Goal: Task Accomplishment & Management: Use online tool/utility

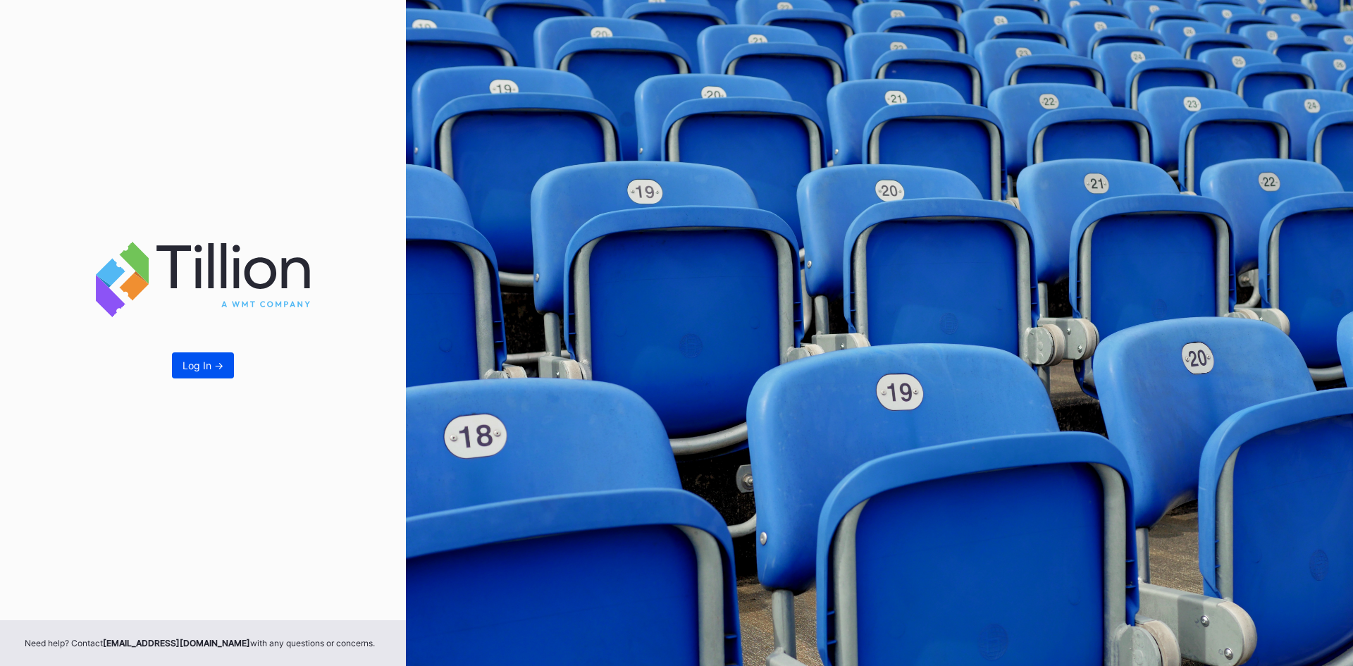
click at [198, 364] on div "Log In ->" at bounding box center [203, 365] width 41 height 12
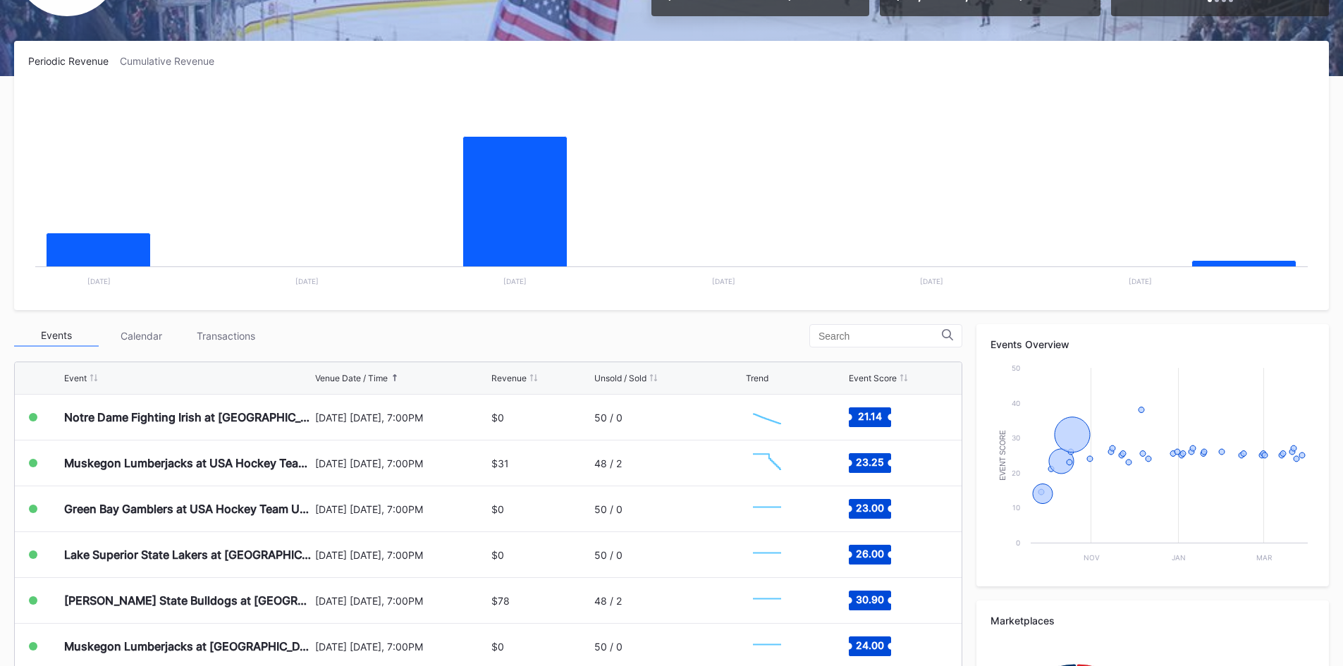
scroll to position [211, 0]
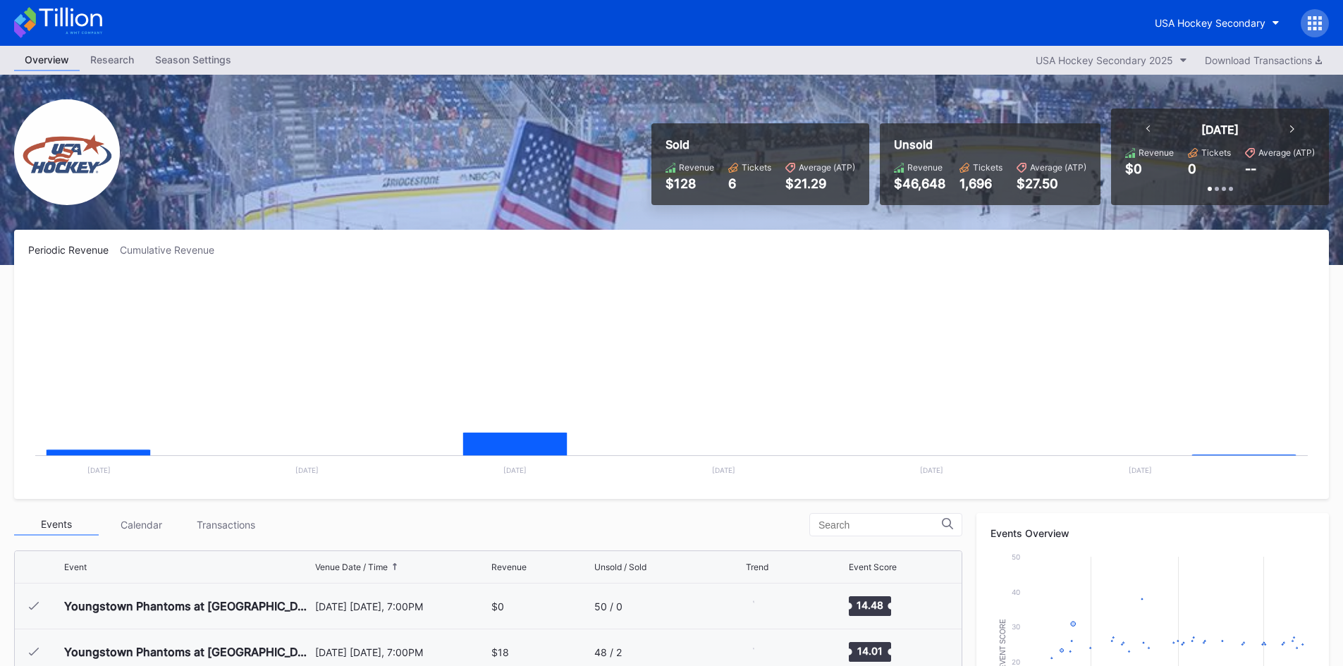
scroll to position [92, 0]
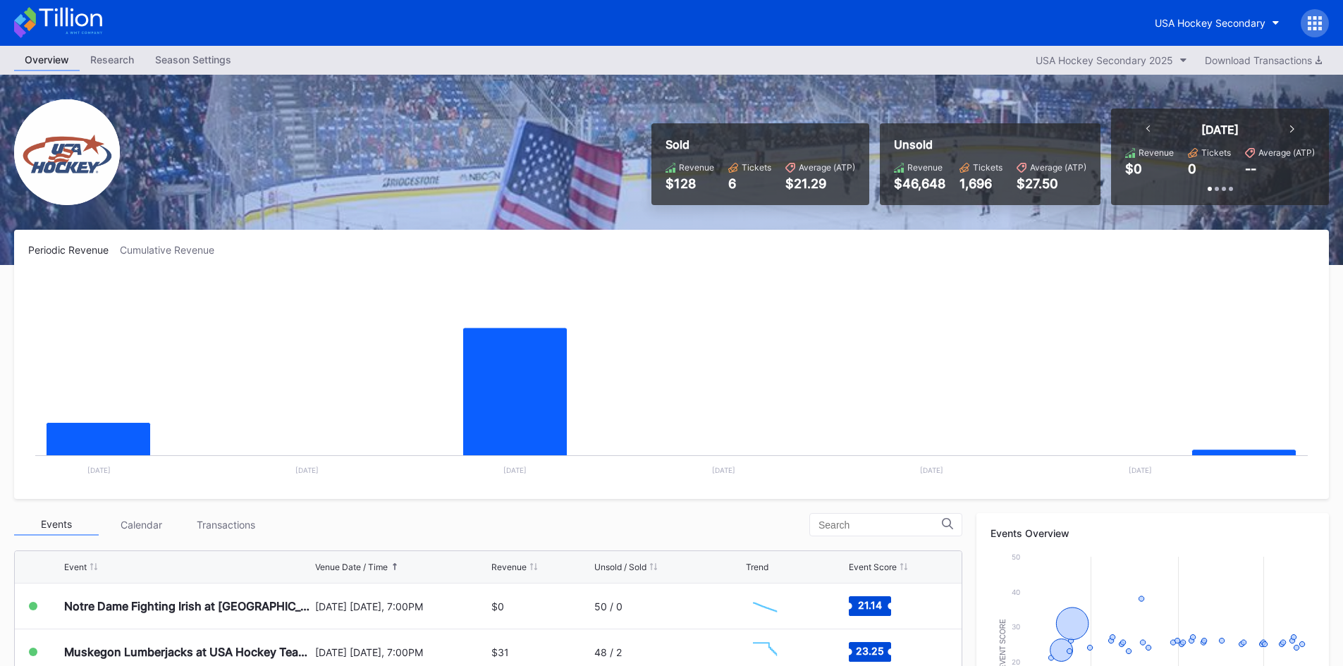
scroll to position [70, 0]
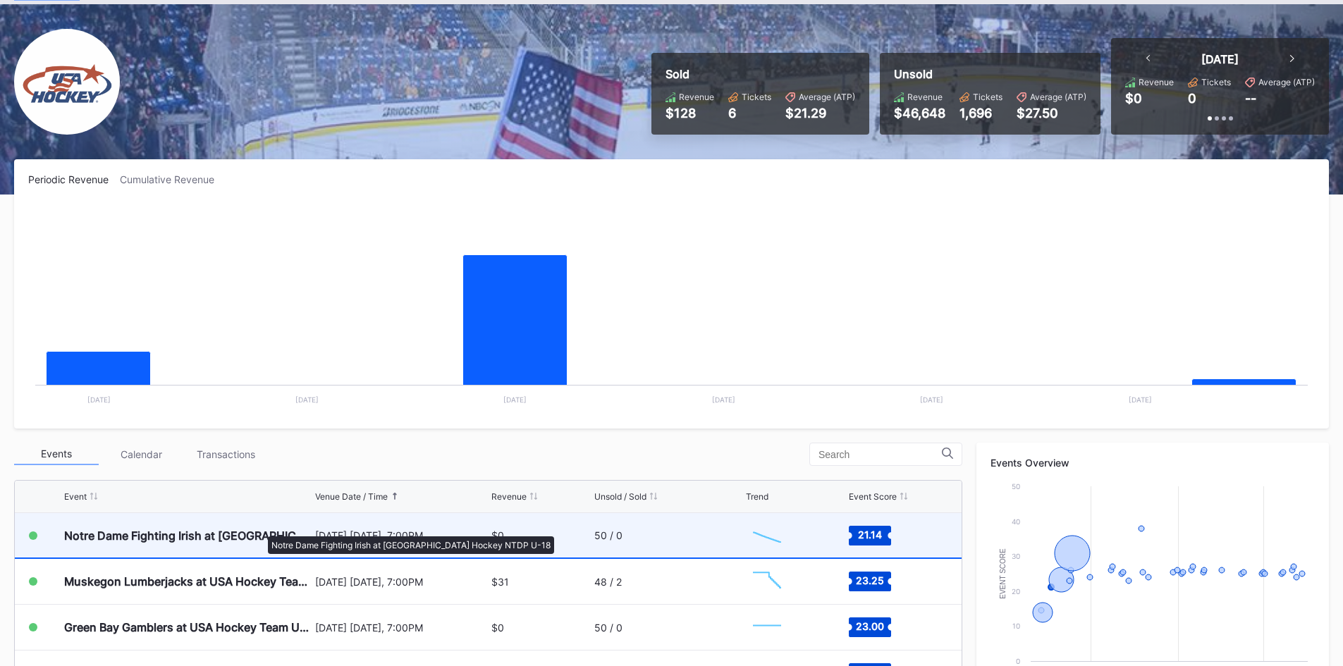
click at [261, 529] on div "Notre Dame Fighting Irish at [GEOGRAPHIC_DATA] Hockey NTDP U-18" at bounding box center [187, 536] width 247 height 14
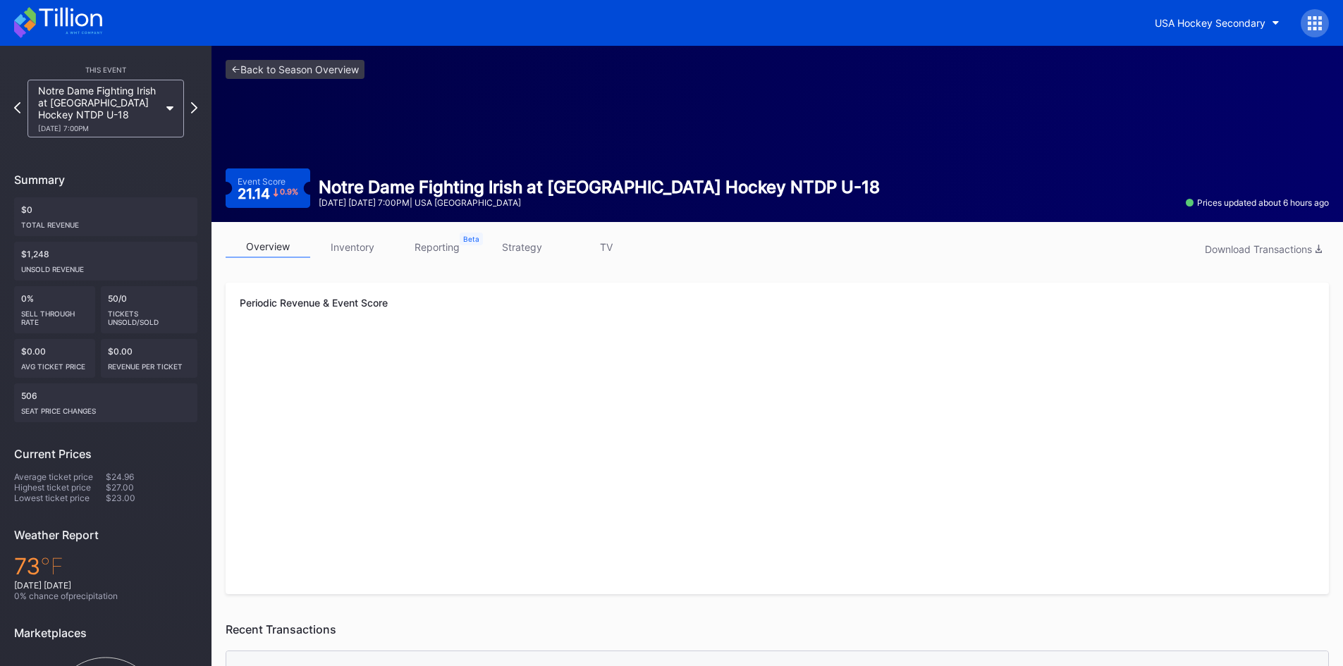
click at [360, 247] on link "inventory" at bounding box center [352, 247] width 85 height 22
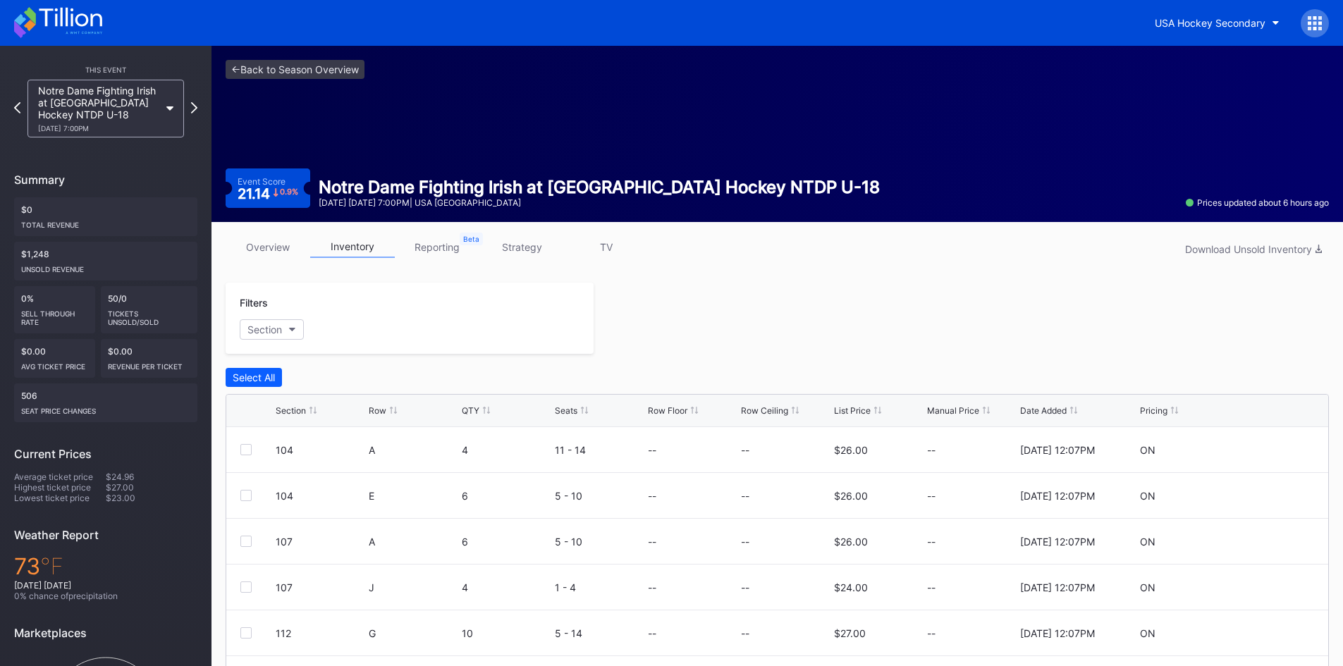
click at [519, 240] on link "strategy" at bounding box center [521, 247] width 85 height 22
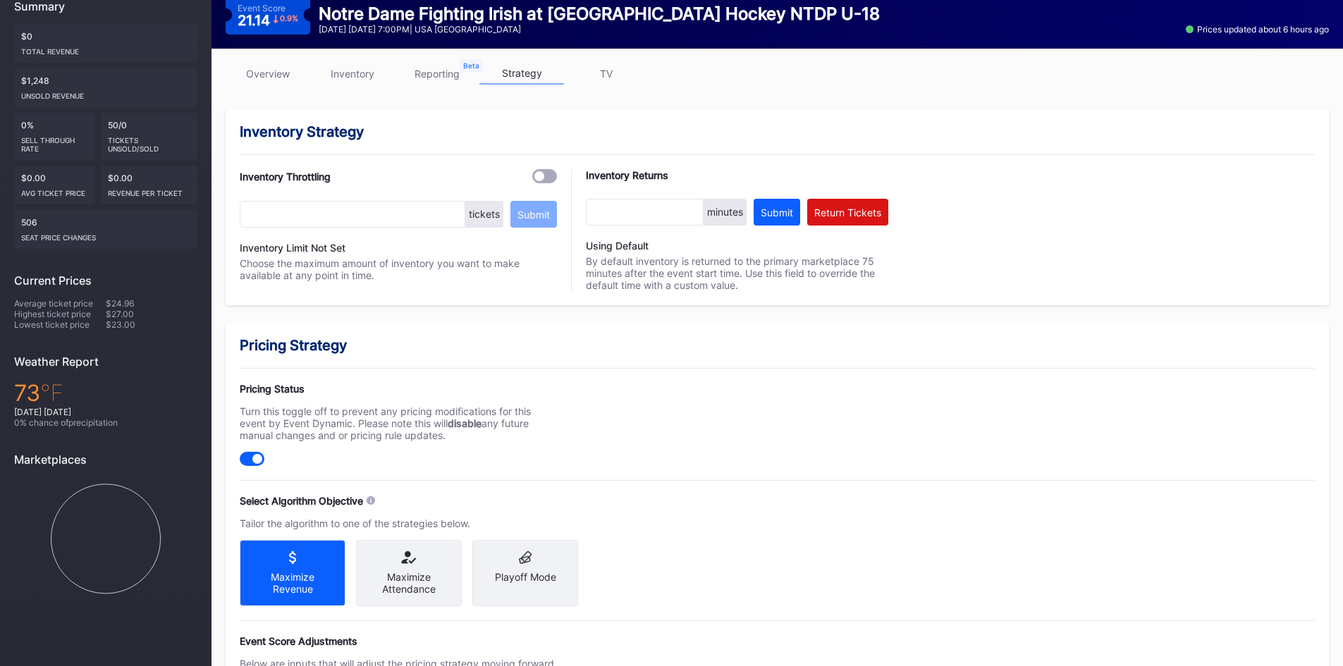
scroll to position [211, 0]
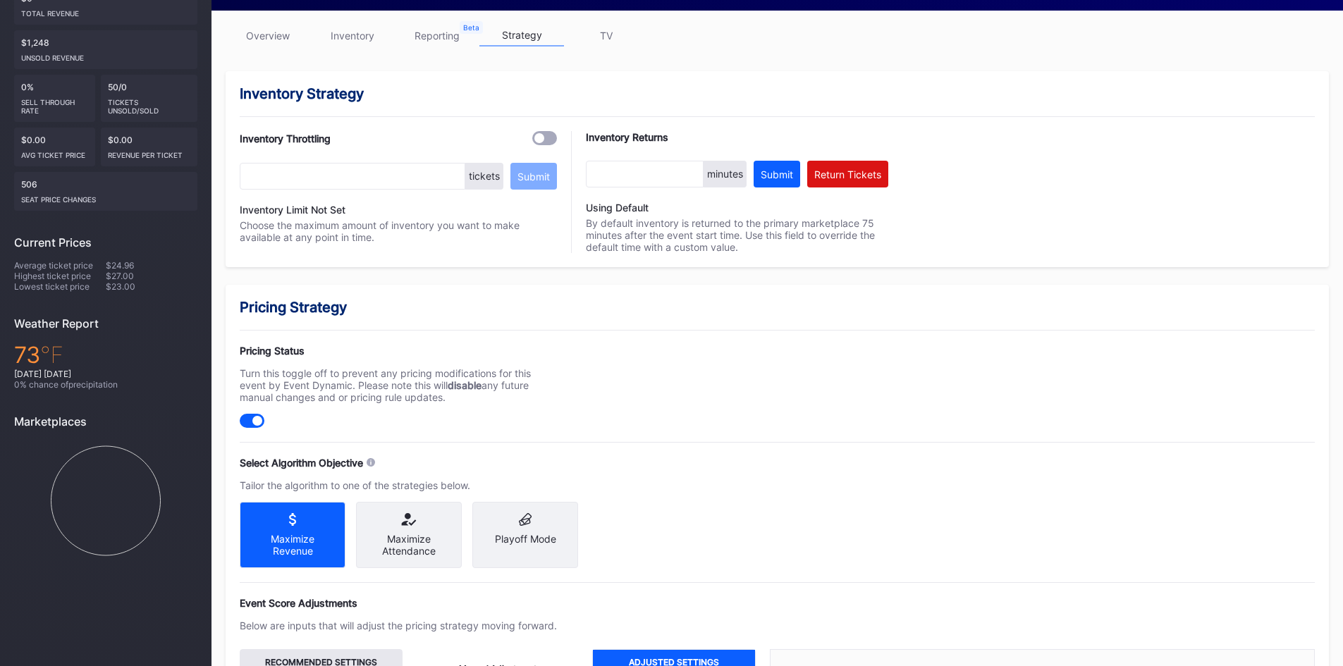
click at [417, 522] on icon at bounding box center [408, 519] width 83 height 13
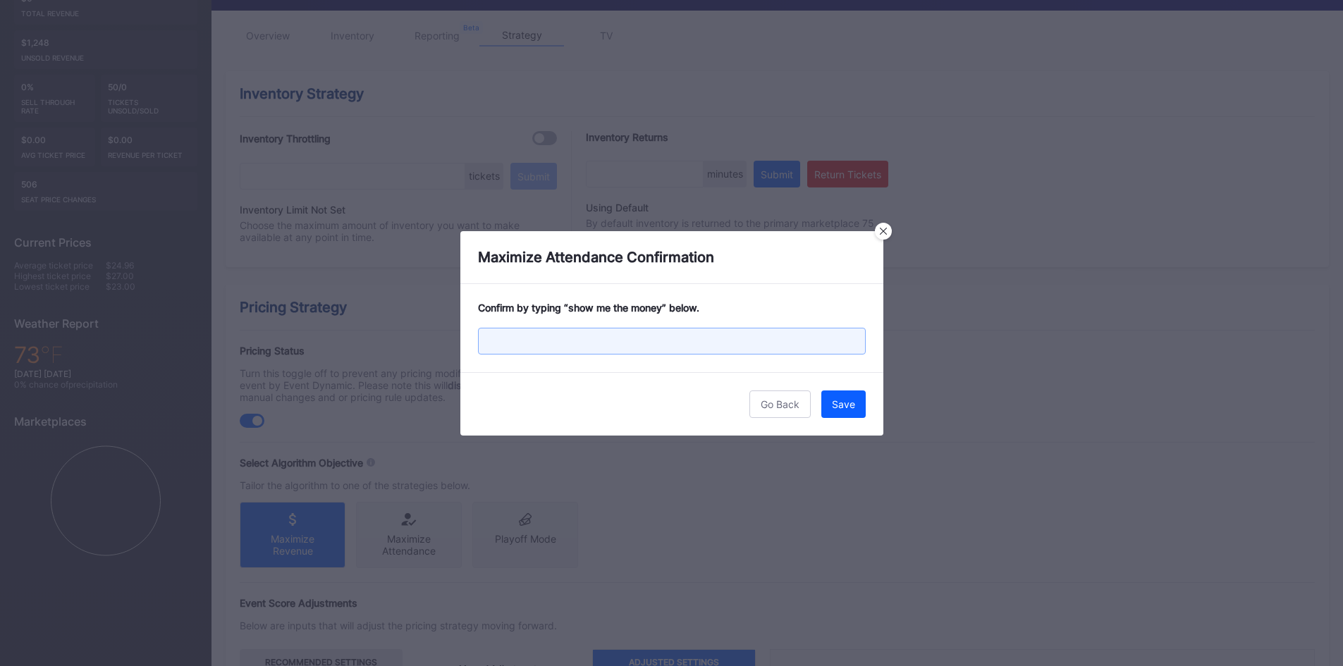
click at [563, 341] on input "text" at bounding box center [672, 341] width 388 height 27
type input "show me the money"
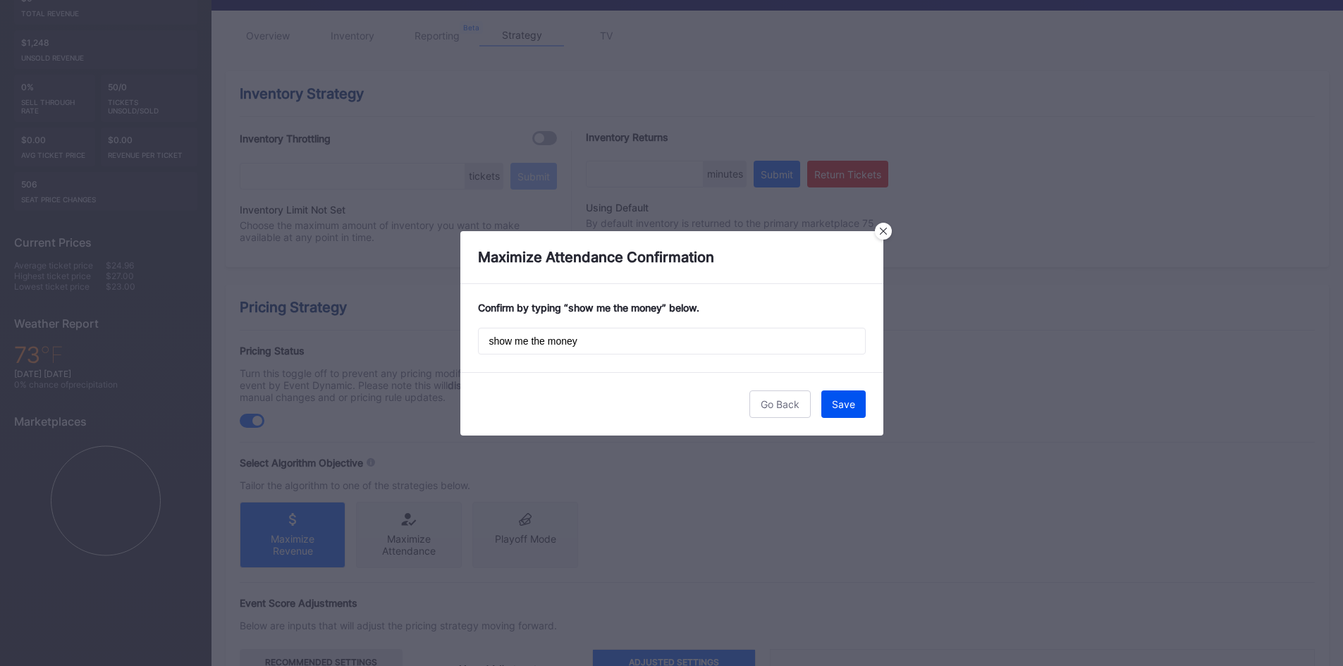
click at [857, 399] on button "Save" at bounding box center [843, 404] width 44 height 27
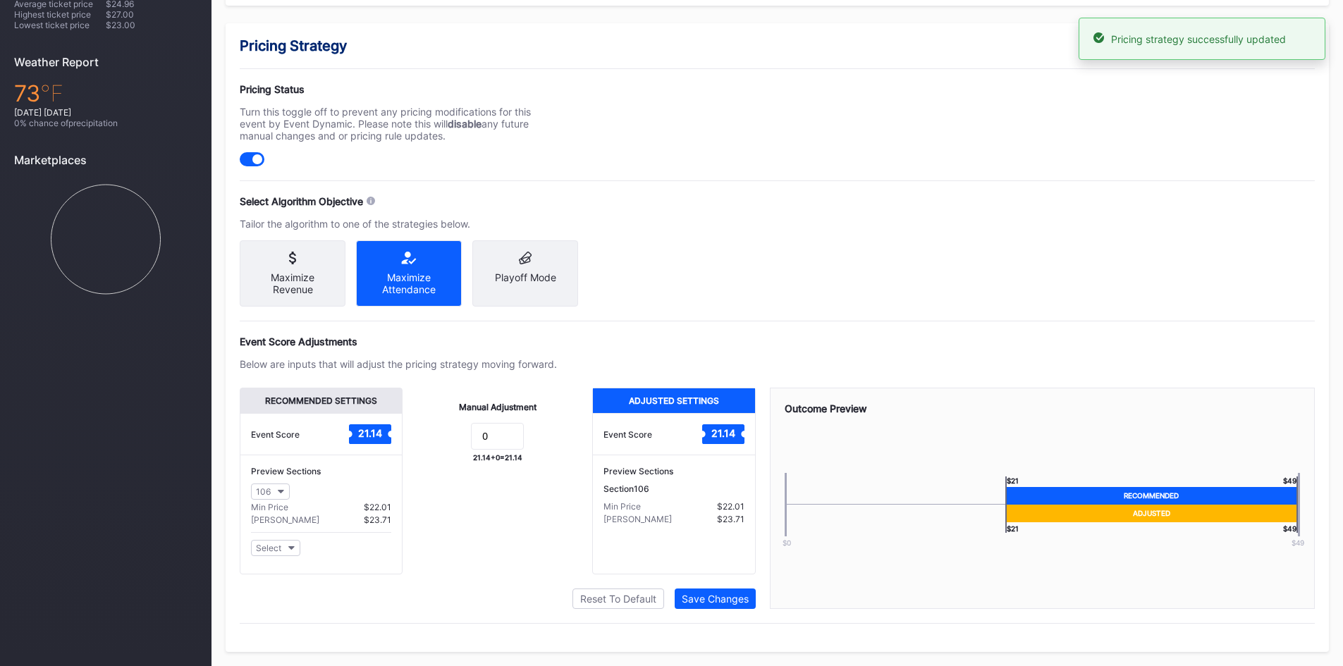
scroll to position [485, 0]
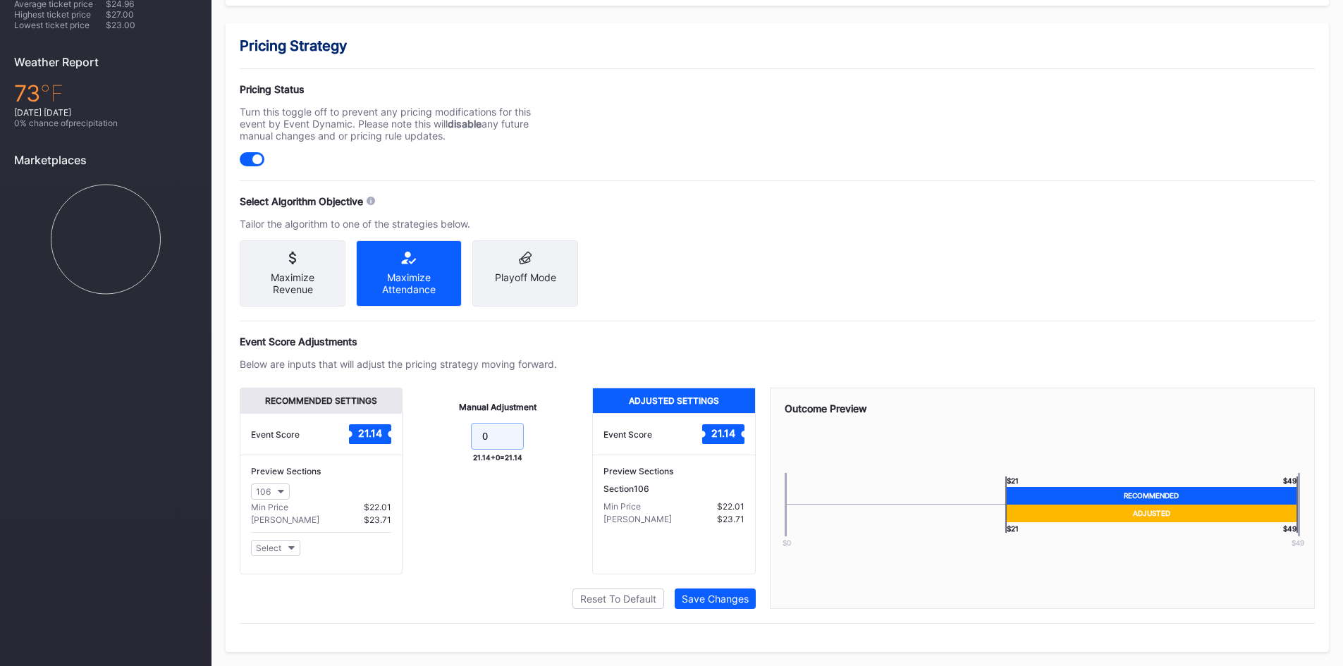
drag, startPoint x: 493, startPoint y: 435, endPoint x: 466, endPoint y: 443, distance: 27.9
click at [466, 443] on form "0" at bounding box center [497, 438] width 161 height 30
type input "-3"
click at [721, 596] on div "Save Changes" at bounding box center [715, 599] width 67 height 12
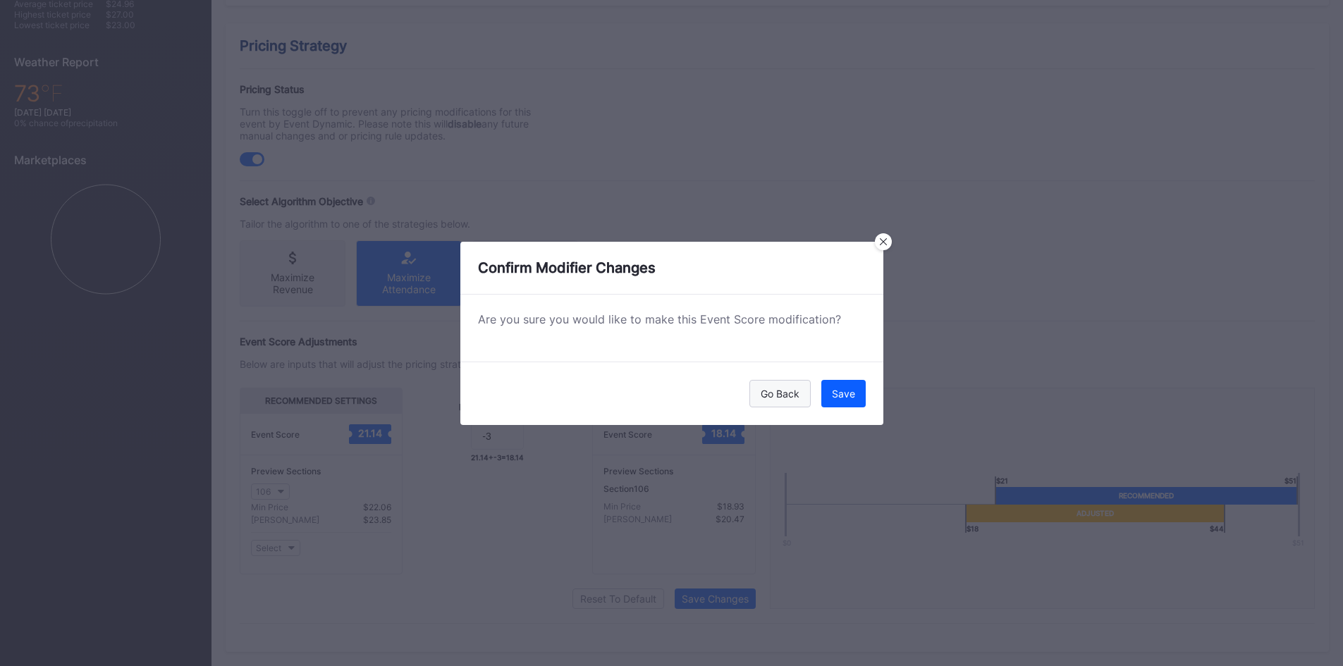
click at [797, 389] on div "Go Back" at bounding box center [780, 394] width 39 height 12
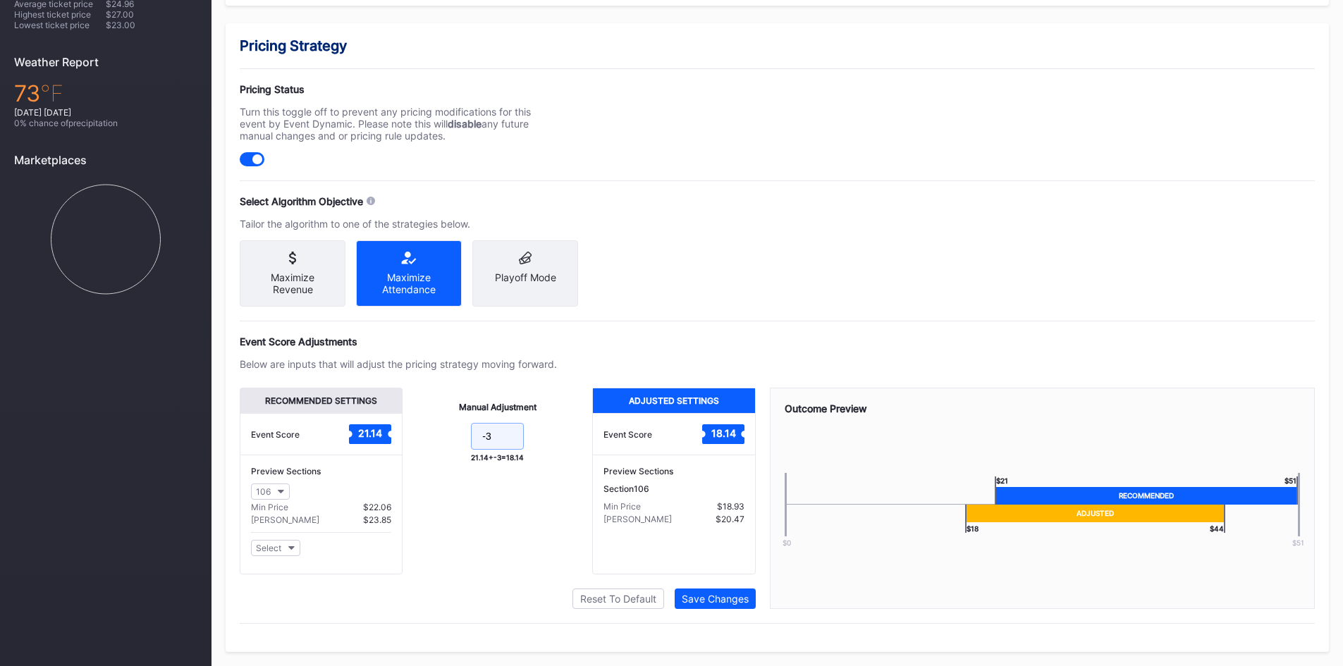
drag, startPoint x: 501, startPoint y: 431, endPoint x: 446, endPoint y: 441, distance: 55.9
click at [446, 441] on form "-3" at bounding box center [497, 438] width 161 height 30
click at [613, 596] on div "Reset To Default" at bounding box center [618, 599] width 76 height 12
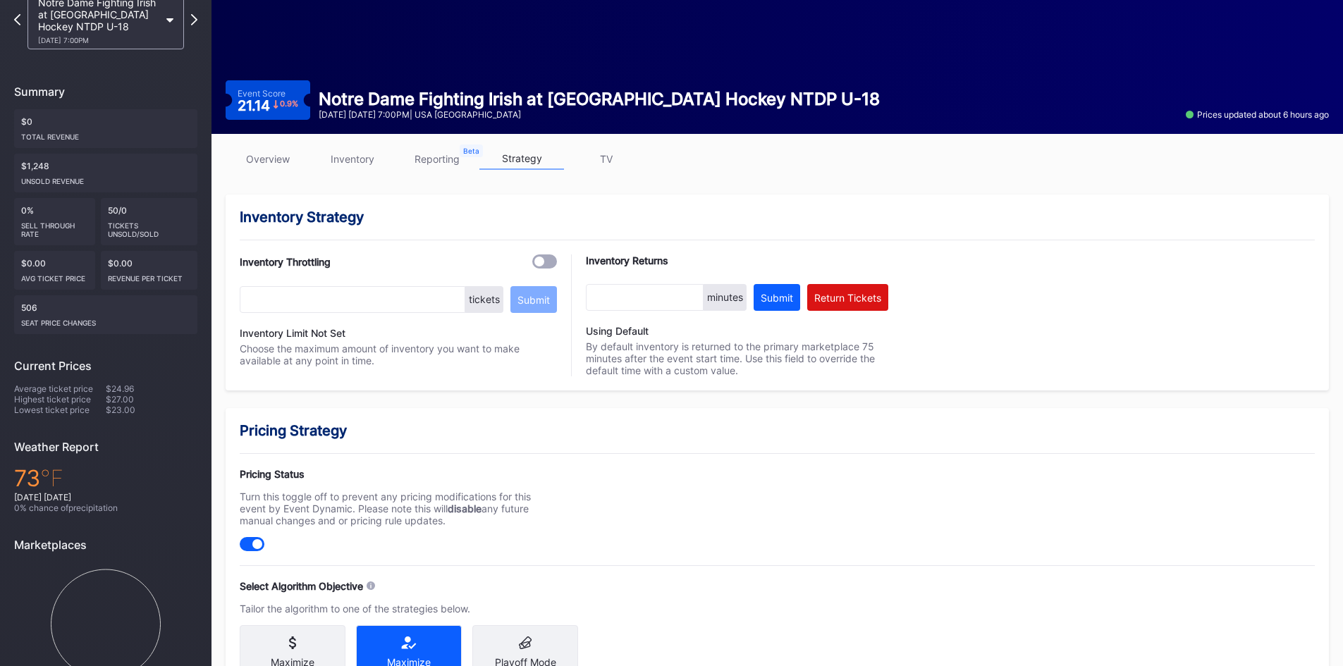
scroll to position [0, 0]
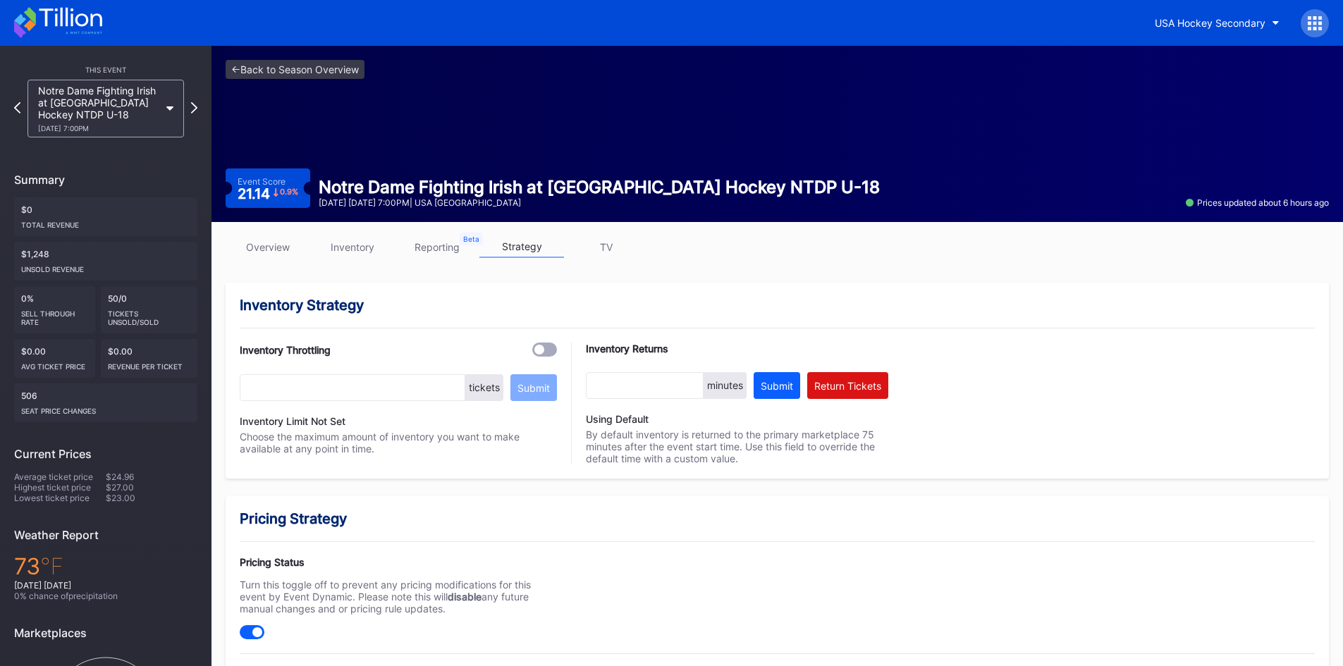
click at [428, 257] on link "reporting" at bounding box center [437, 247] width 85 height 22
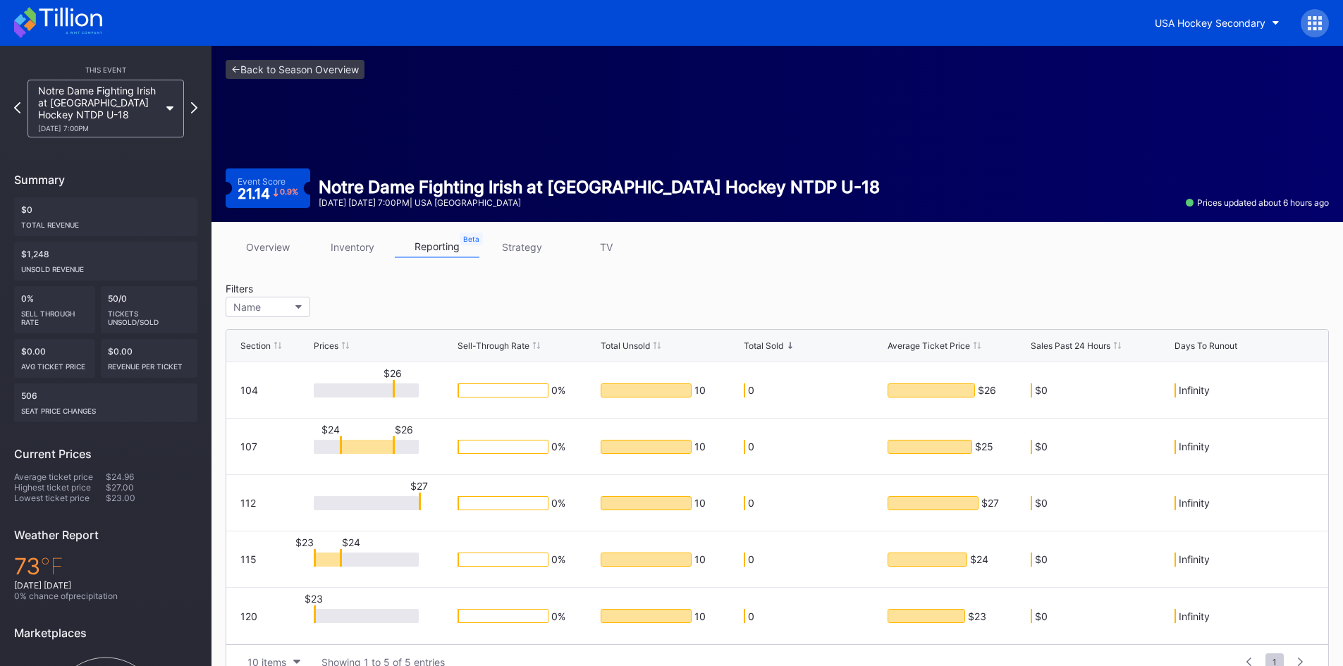
click at [608, 244] on link "TV" at bounding box center [606, 247] width 85 height 22
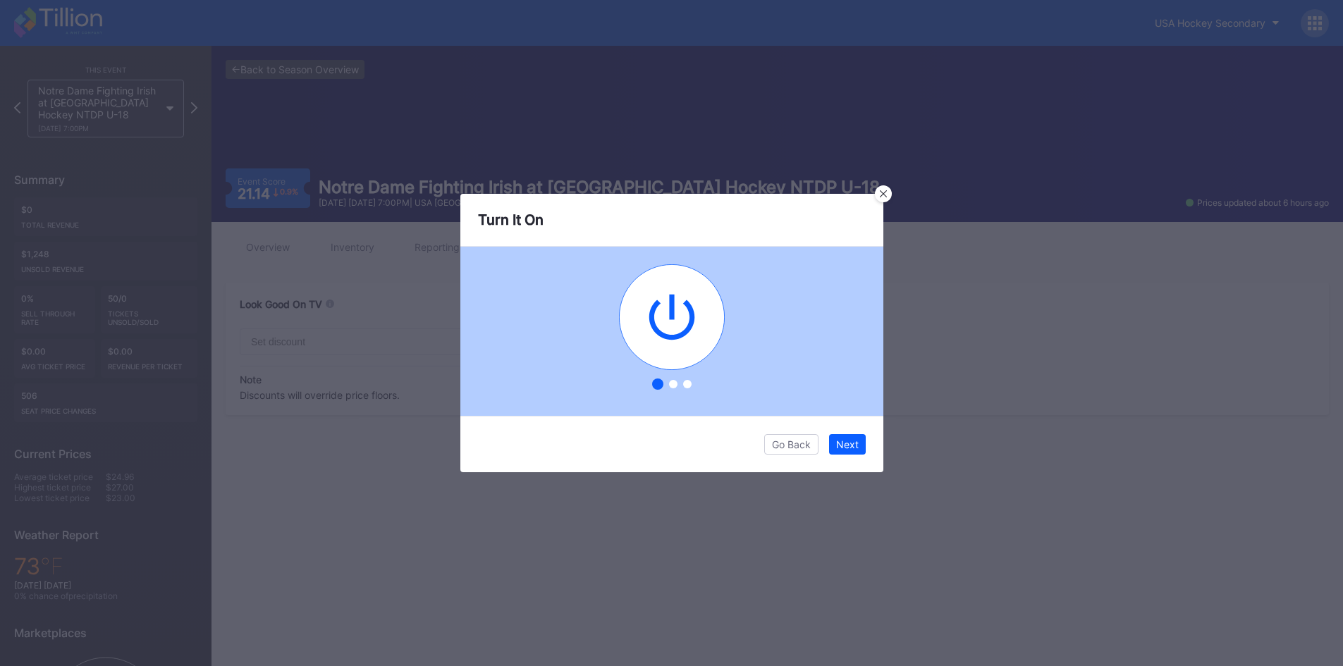
click at [672, 383] on div at bounding box center [673, 384] width 8 height 8
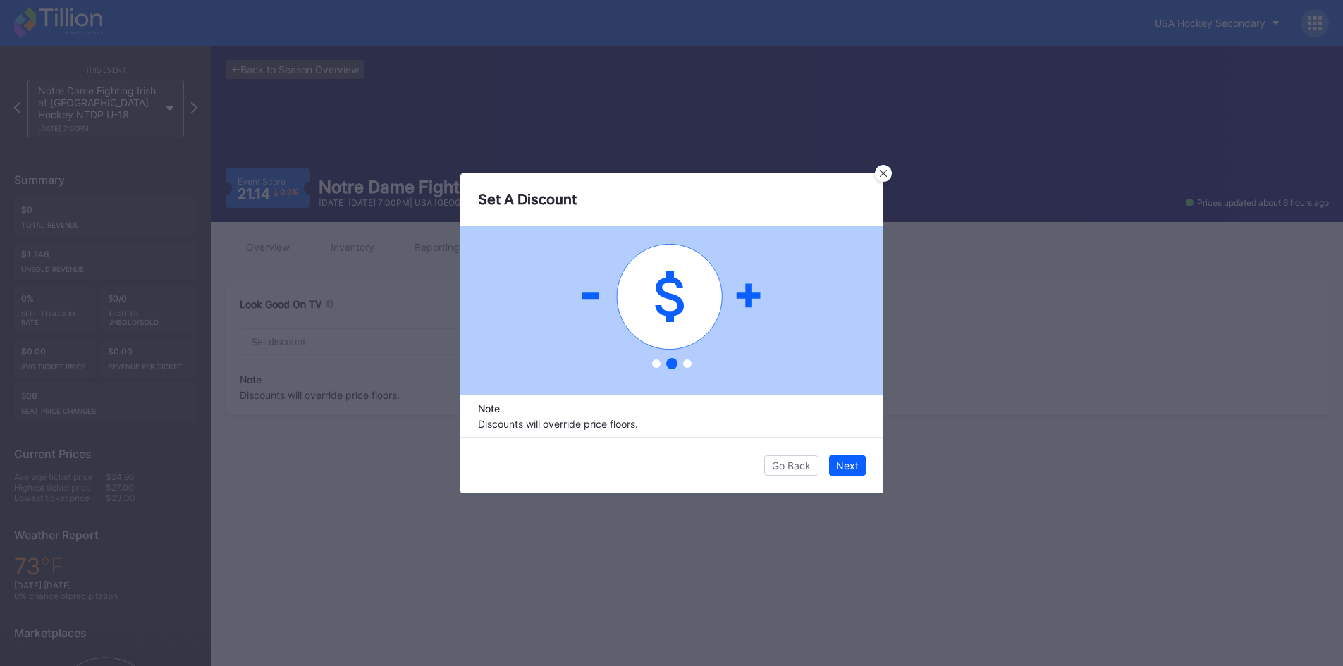
click at [687, 362] on div at bounding box center [687, 363] width 8 height 8
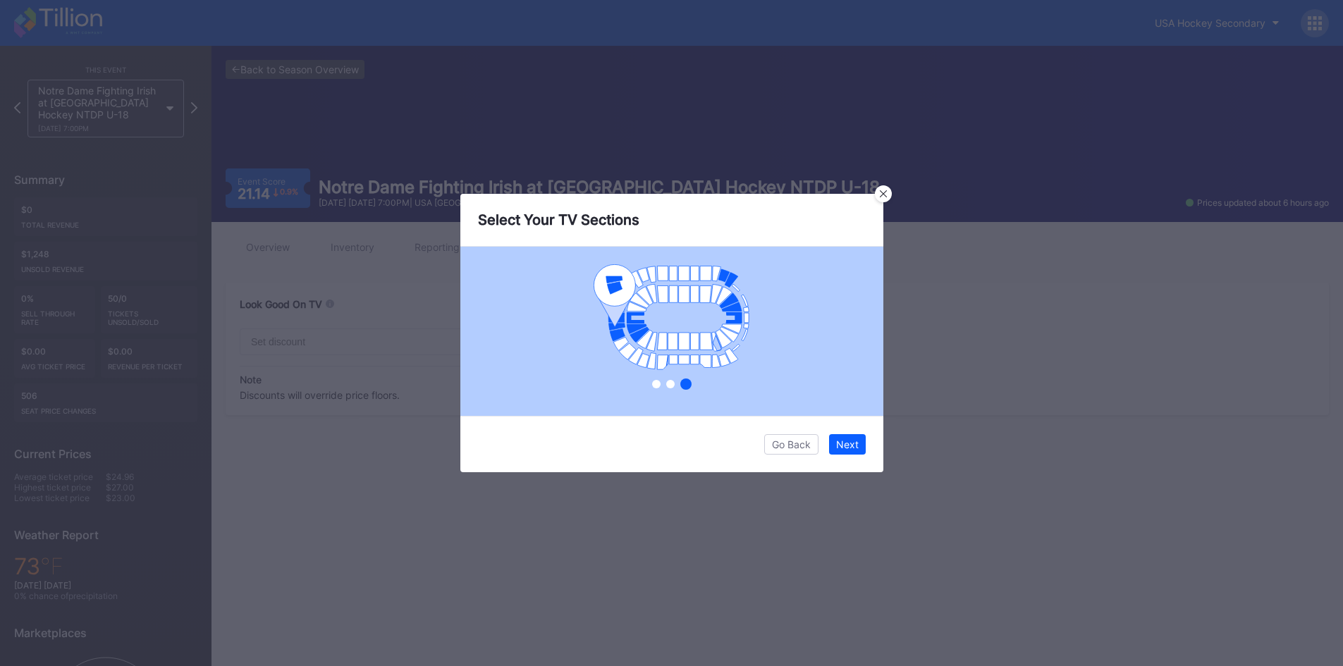
click at [671, 383] on div at bounding box center [670, 384] width 8 height 8
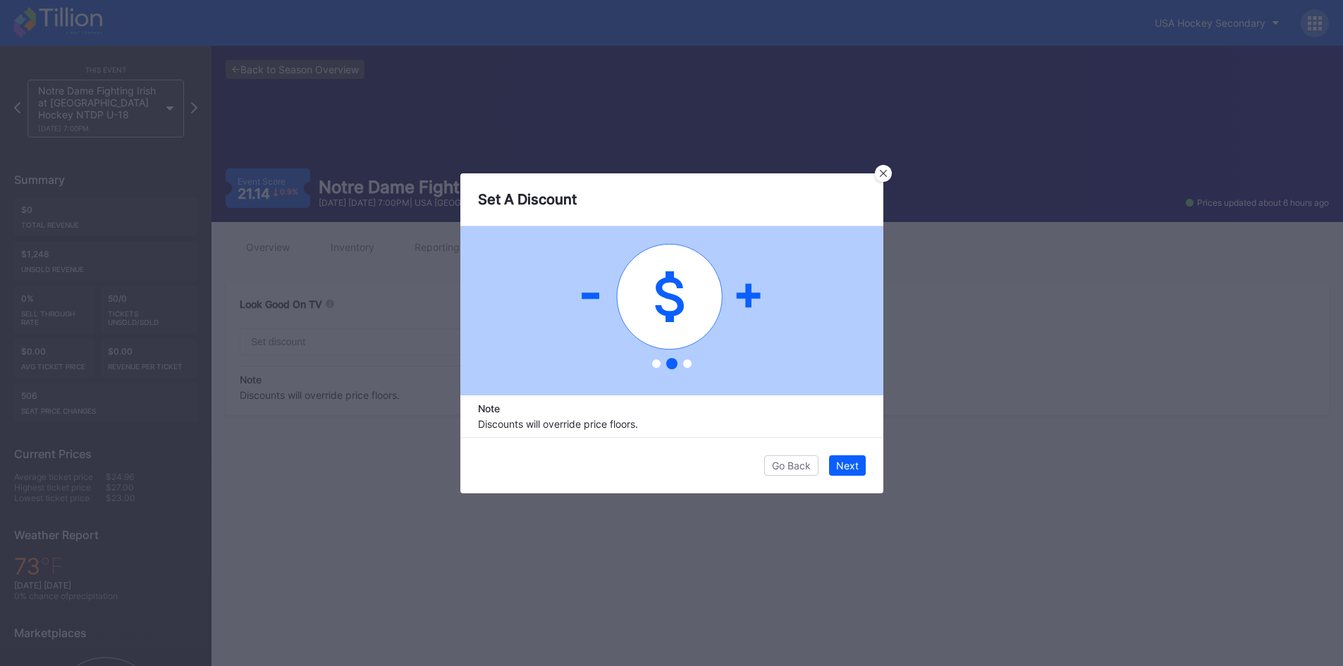
click at [655, 362] on div at bounding box center [656, 363] width 8 height 8
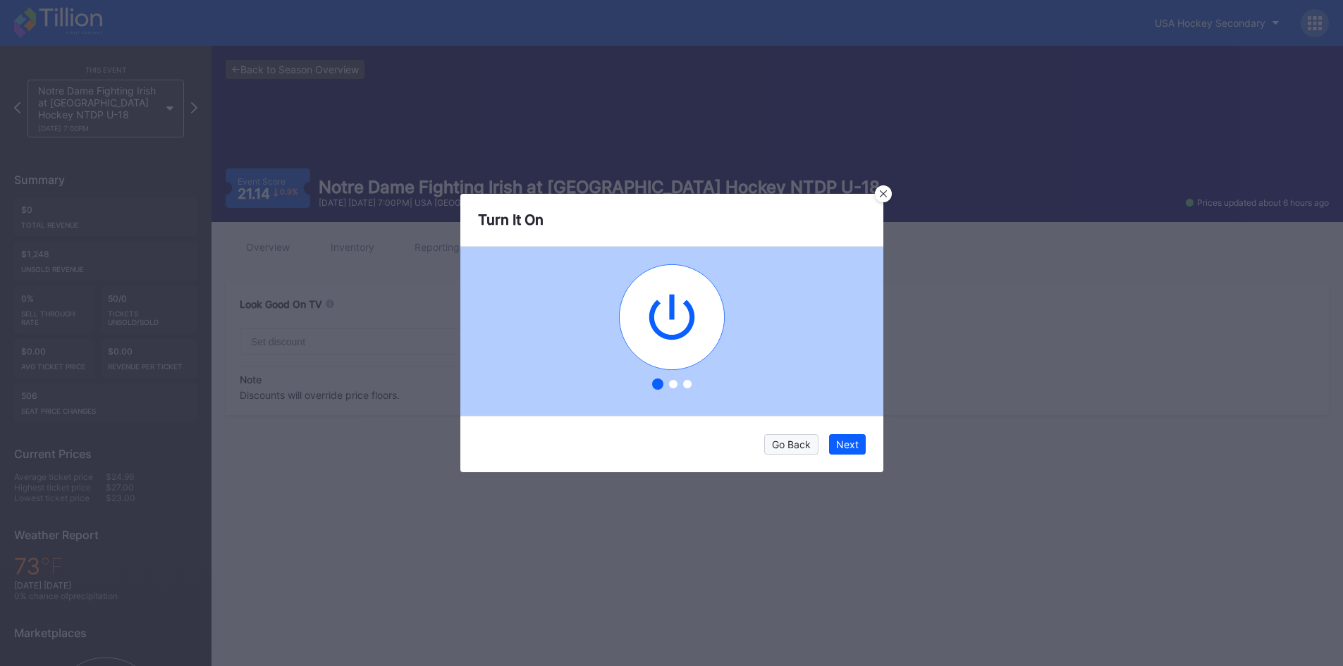
click at [776, 442] on div "Go Back" at bounding box center [791, 444] width 39 height 12
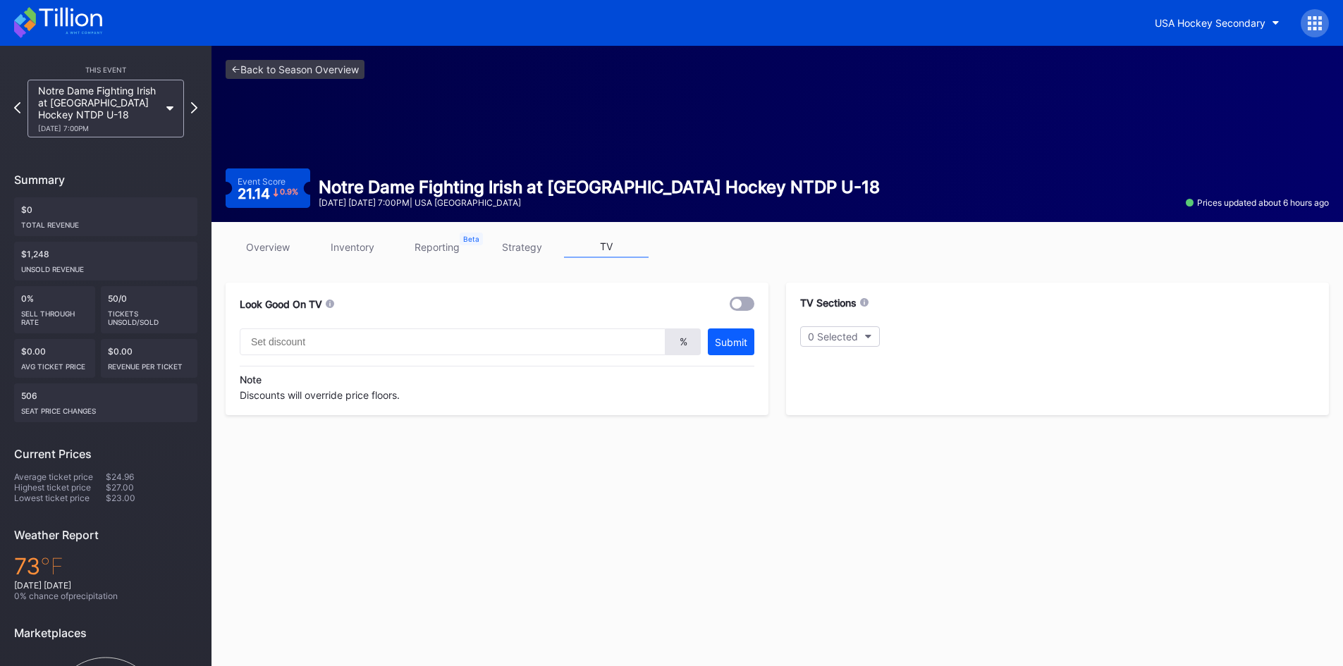
click at [257, 239] on link "overview" at bounding box center [268, 247] width 85 height 22
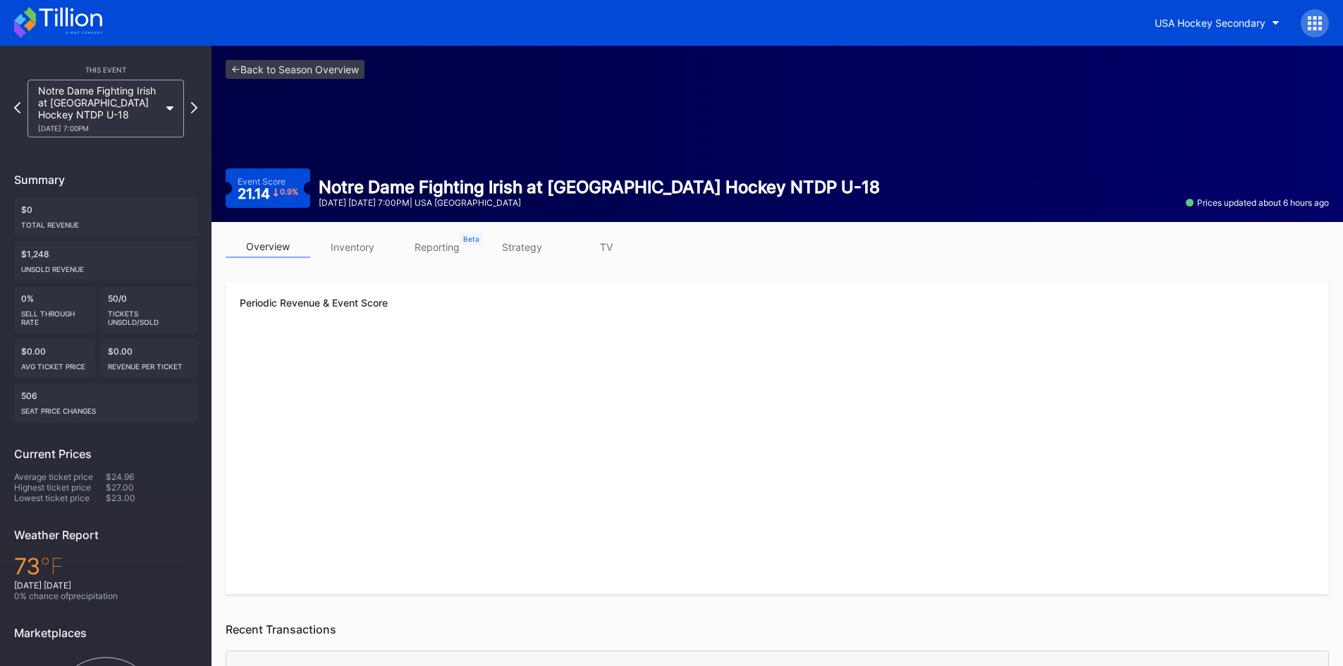
click at [65, 17] on icon at bounding box center [58, 22] width 88 height 31
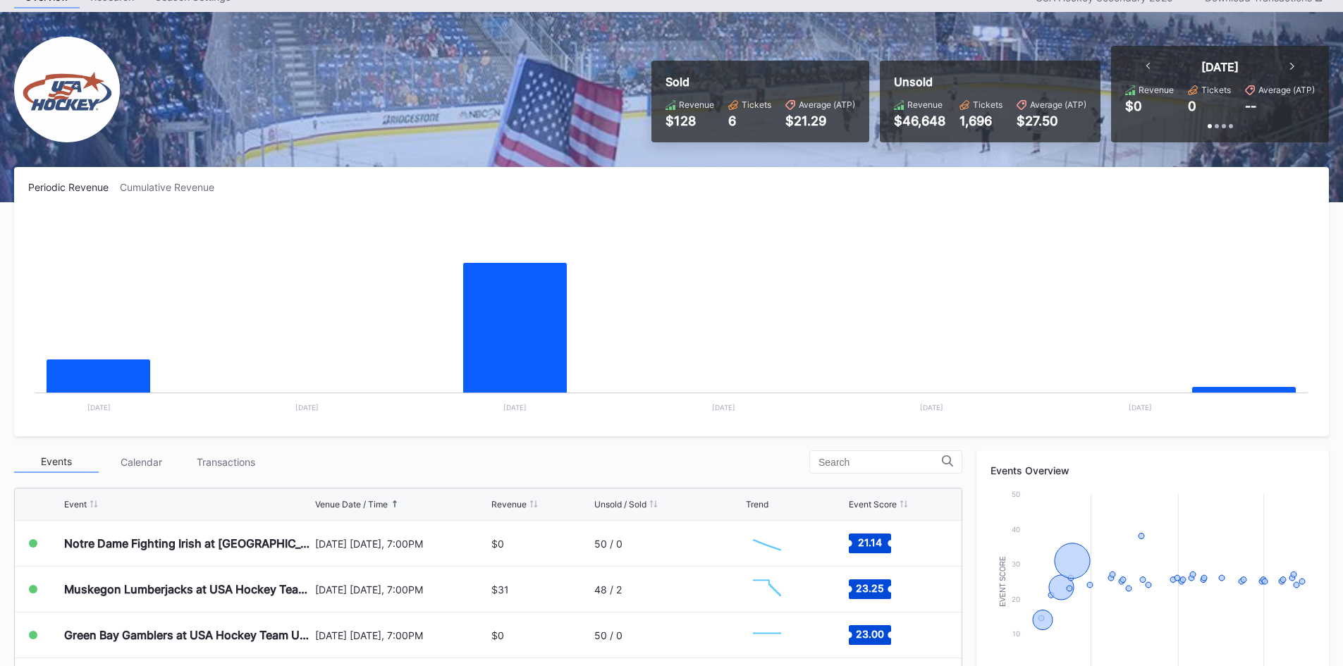
scroll to position [211, 0]
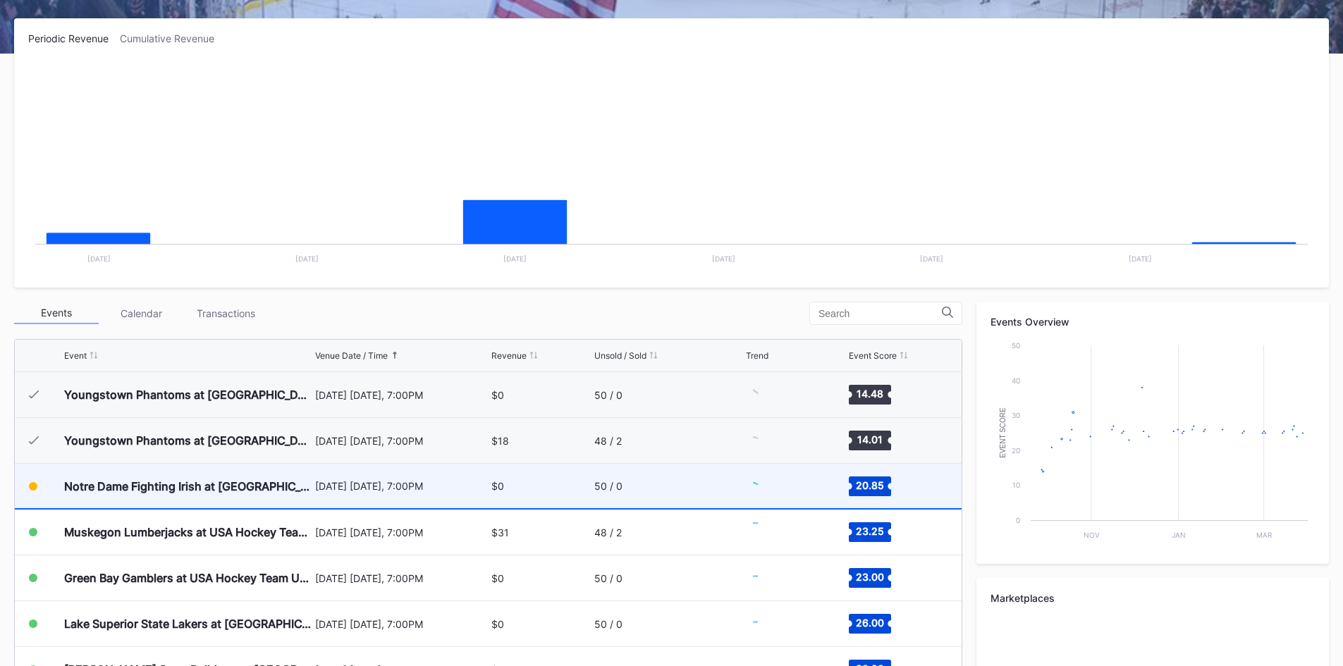
scroll to position [92, 0]
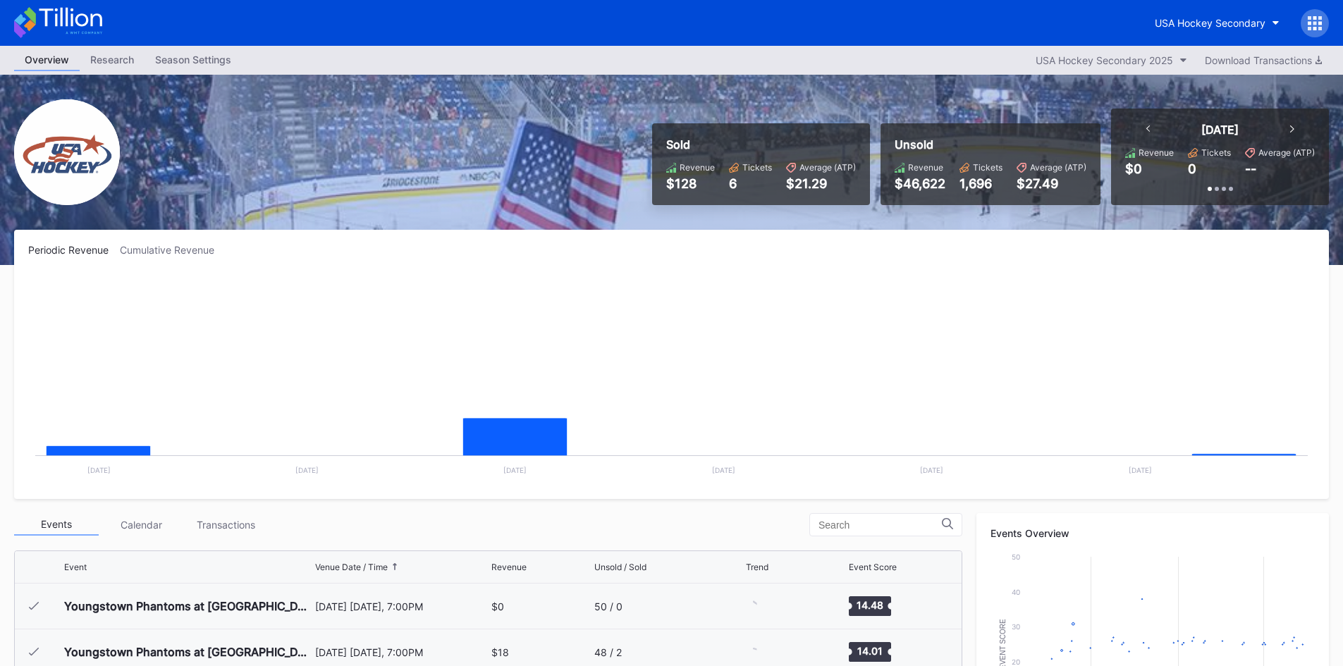
scroll to position [92, 0]
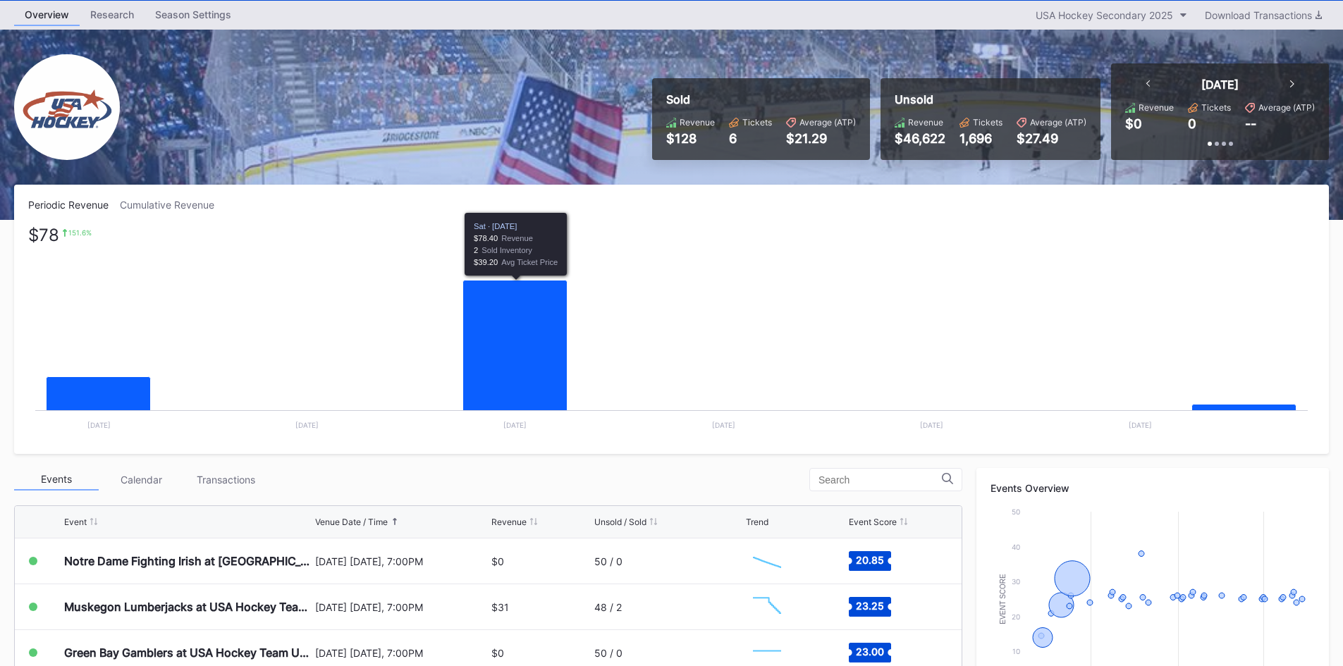
scroll to position [70, 0]
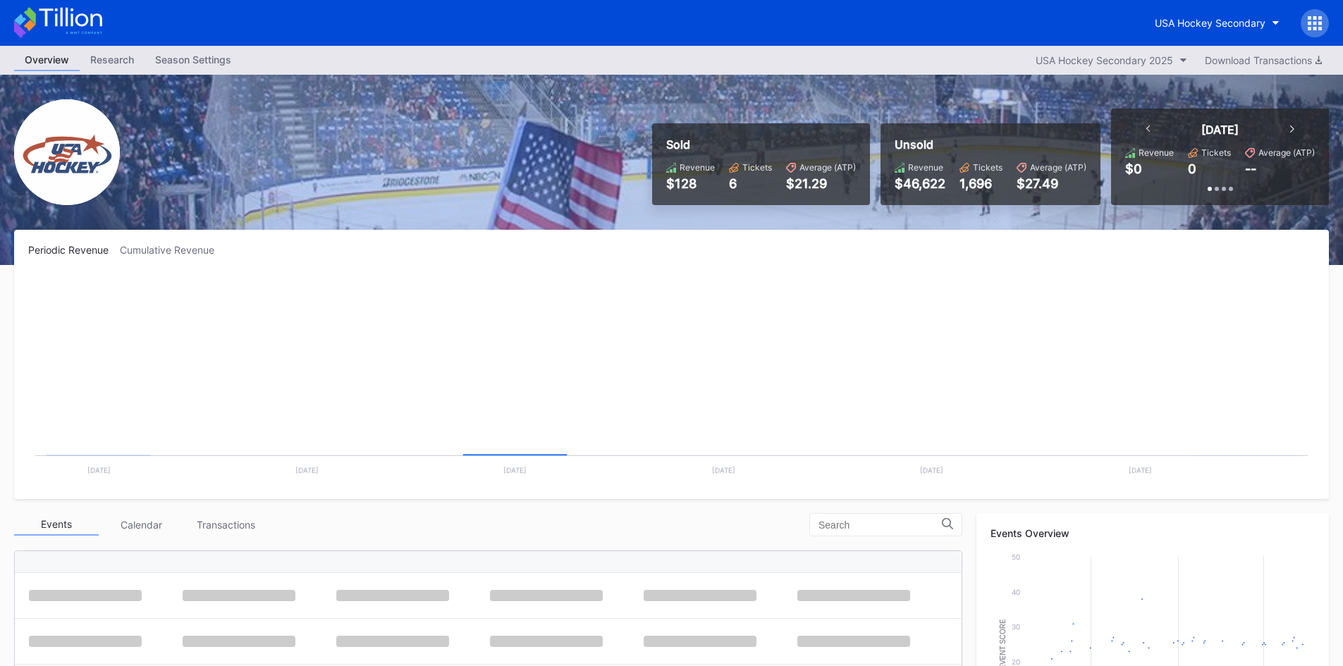
scroll to position [92, 0]
